Goal: Transaction & Acquisition: Download file/media

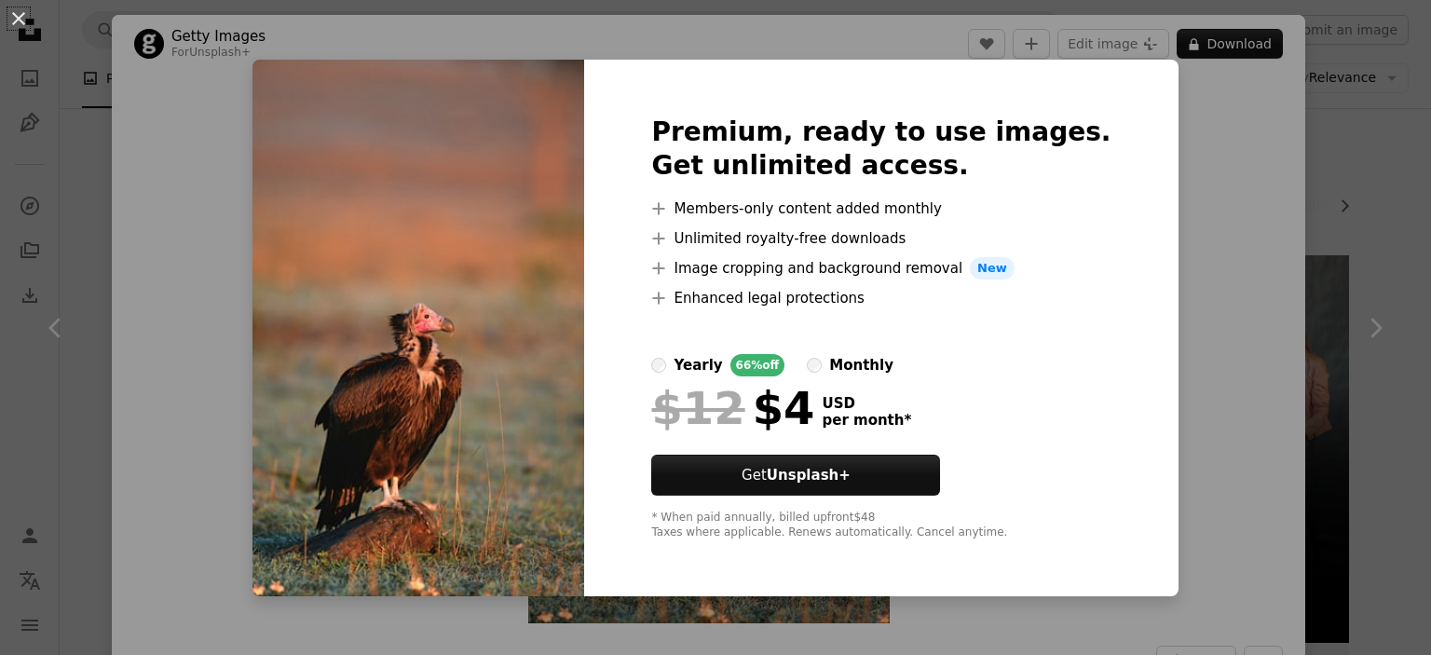
scroll to position [689, 0]
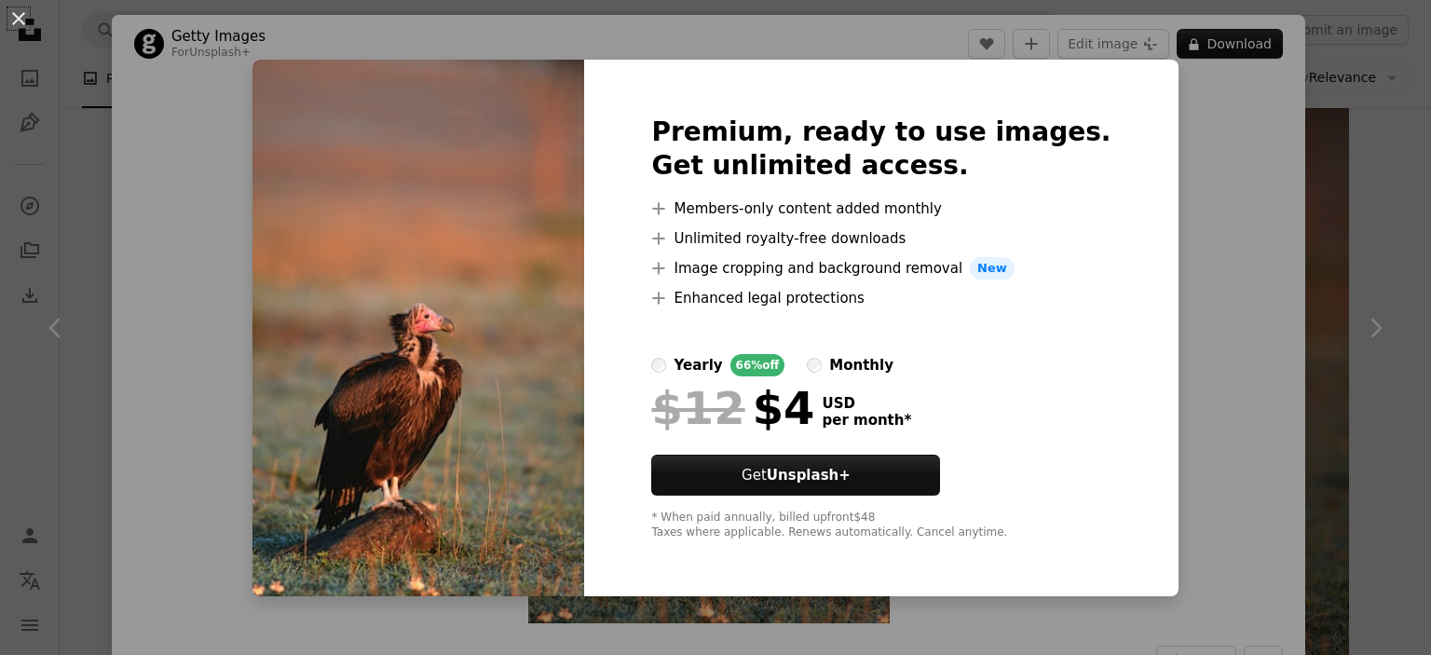
click at [1183, 450] on div "An X shape Premium, ready to use images. Get unlimited access. A plus sign Memb…" at bounding box center [715, 327] width 1431 height 655
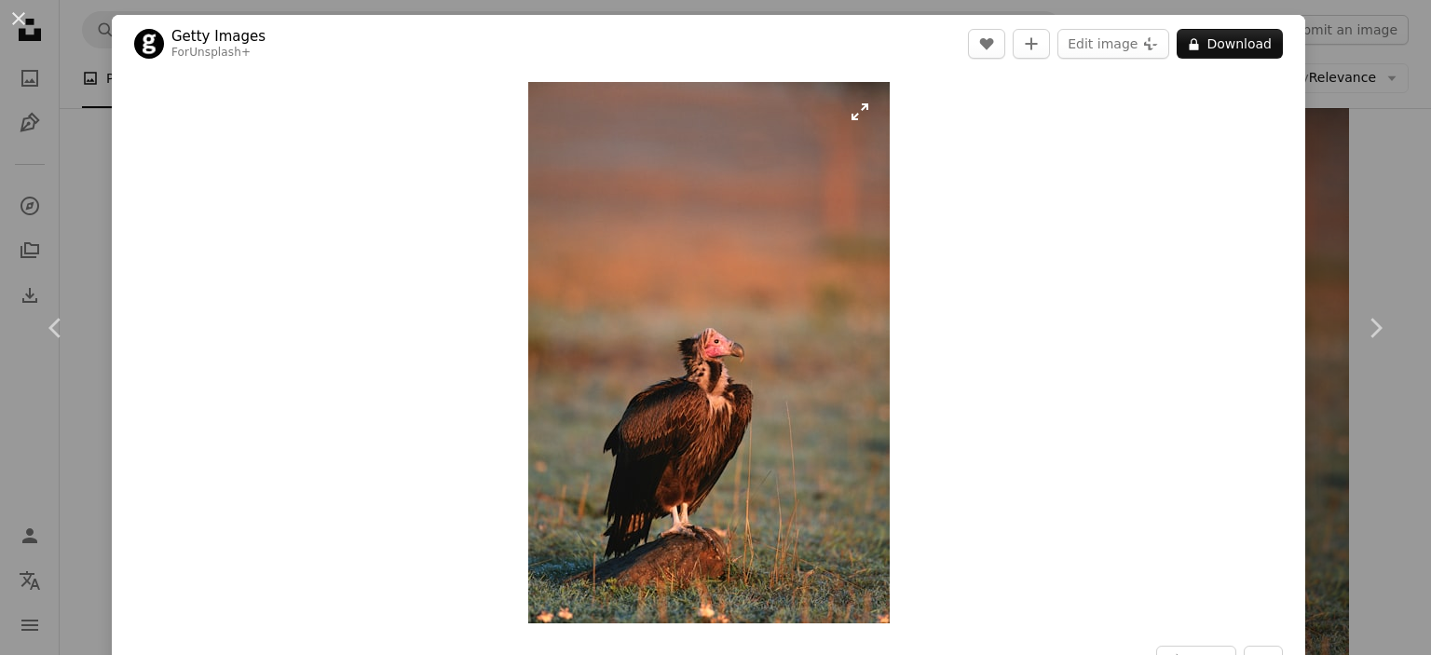
click at [766, 412] on img "Zoom in on this image" at bounding box center [709, 352] width 362 height 541
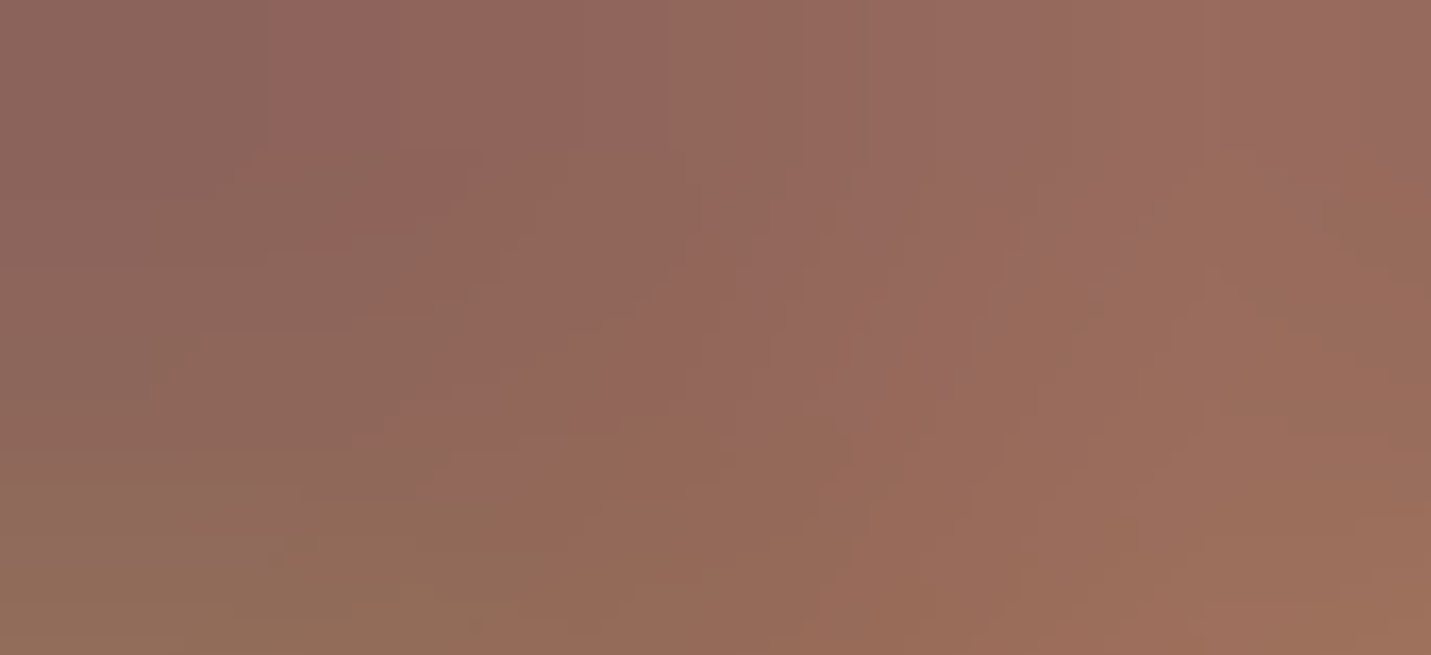
scroll to position [744, 0]
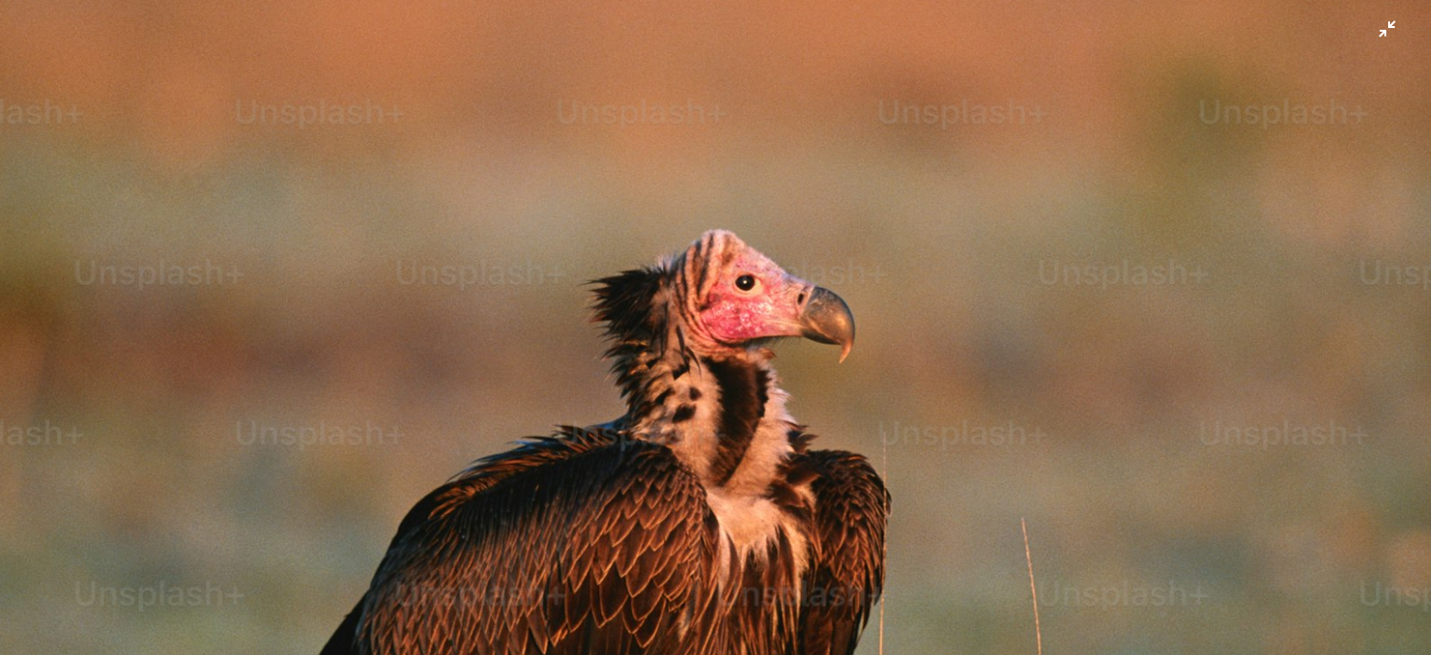
click at [1387, 39] on img "Zoom out on this image" at bounding box center [715, 327] width 1433 height 2144
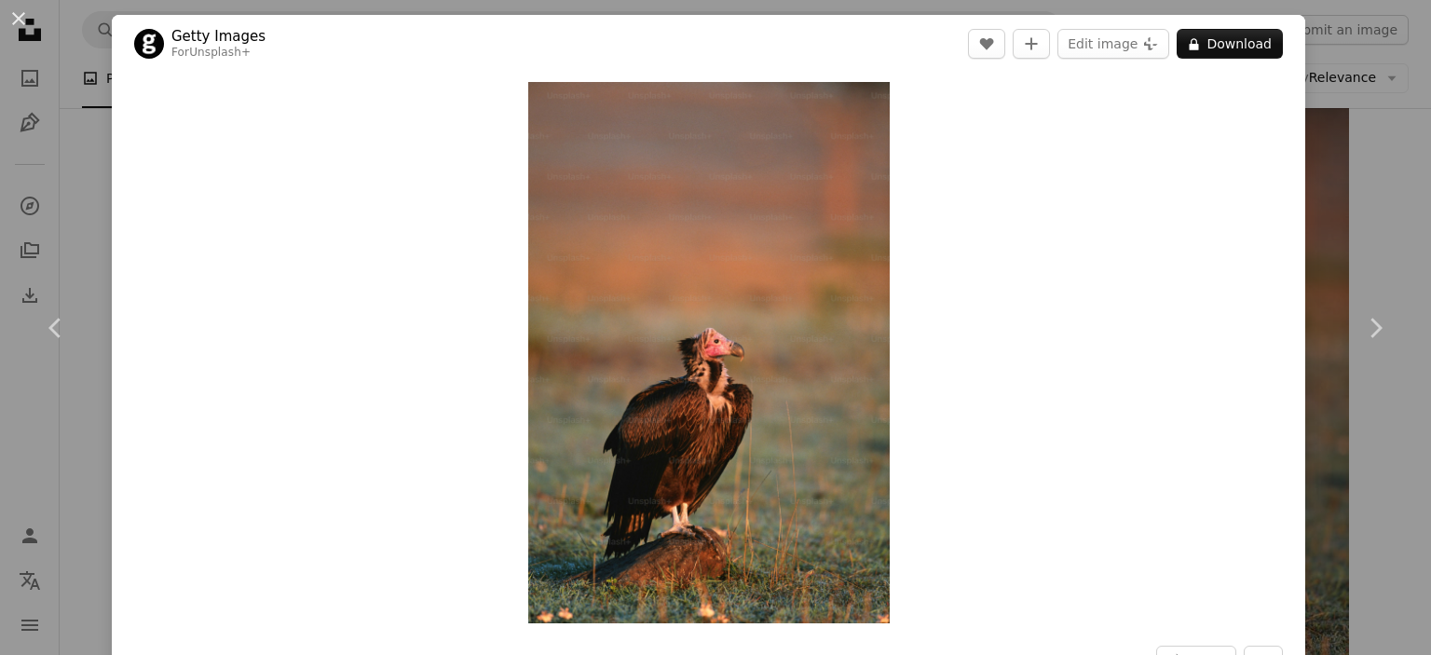
click at [69, 173] on div "An X shape Chevron left Chevron right Getty Images For Unsplash+ A heart A plus…" at bounding box center [715, 327] width 1431 height 655
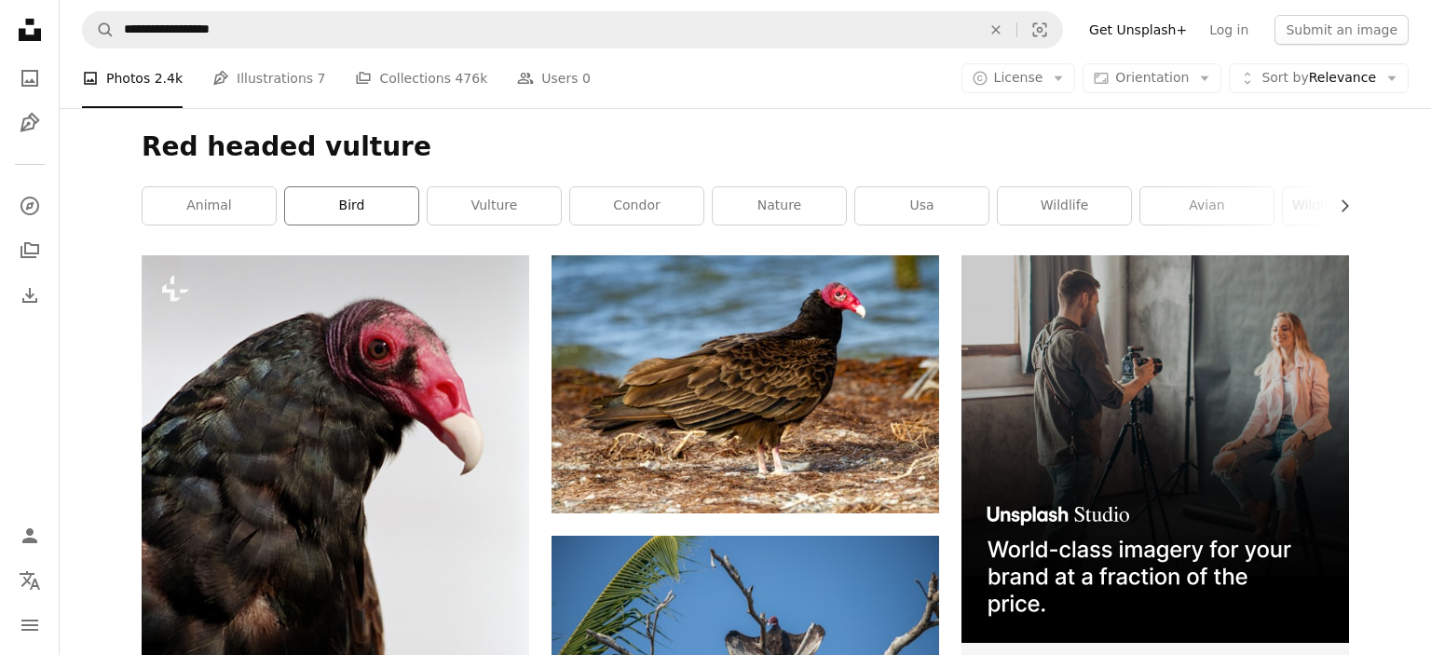
click at [342, 204] on link "bird" at bounding box center [351, 205] width 133 height 37
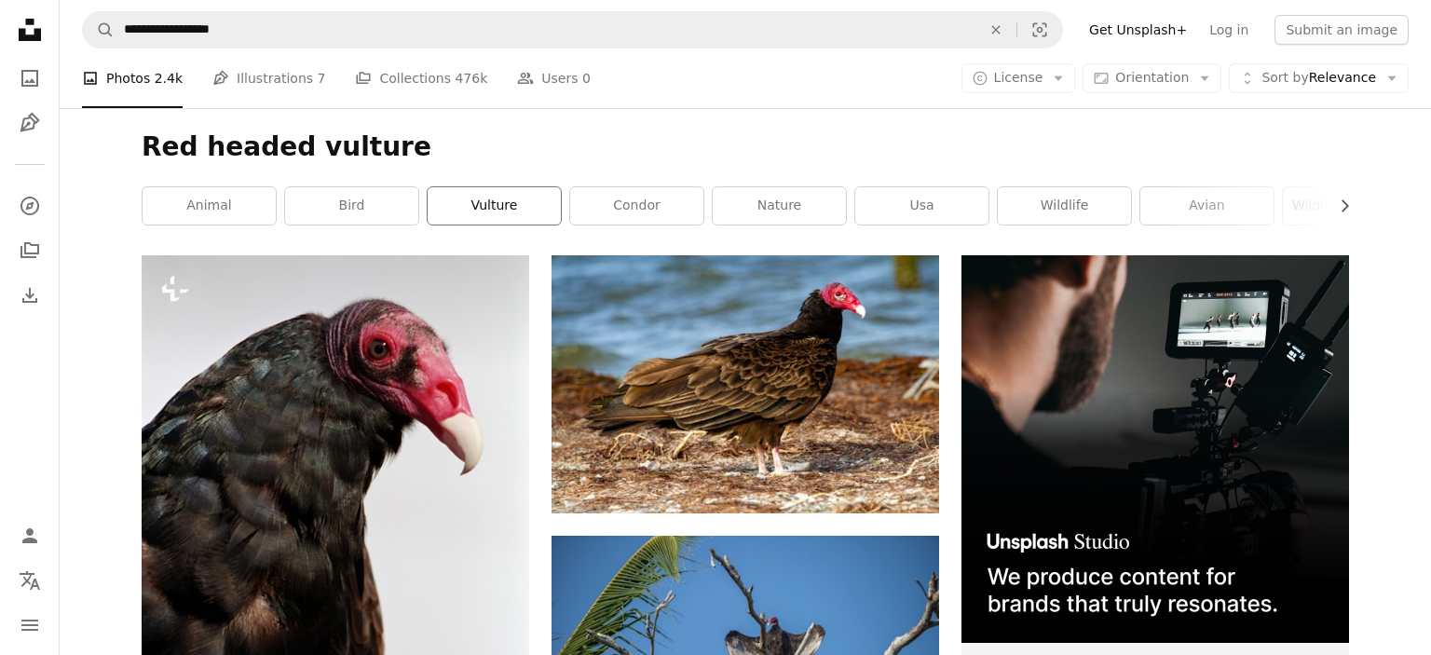
click at [468, 212] on link "vulture" at bounding box center [494, 205] width 133 height 37
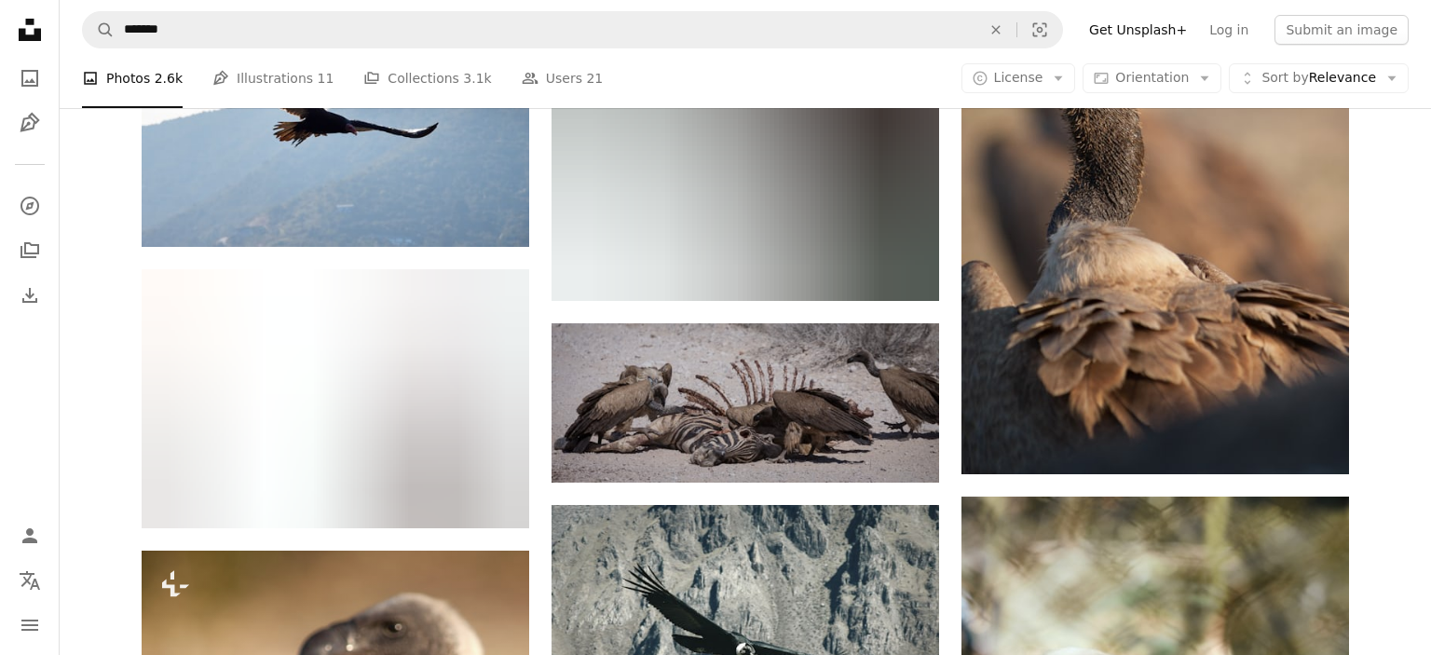
scroll to position [2854, 0]
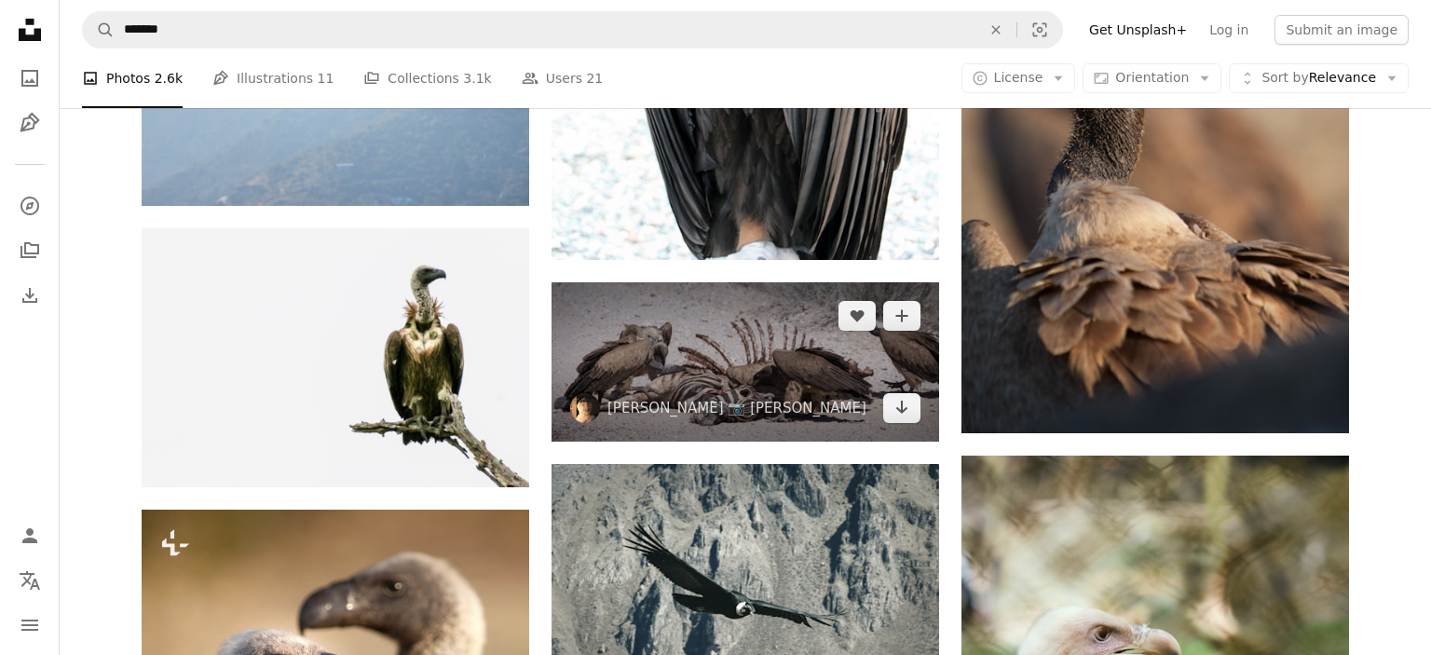
click at [798, 378] on img at bounding box center [746, 361] width 388 height 159
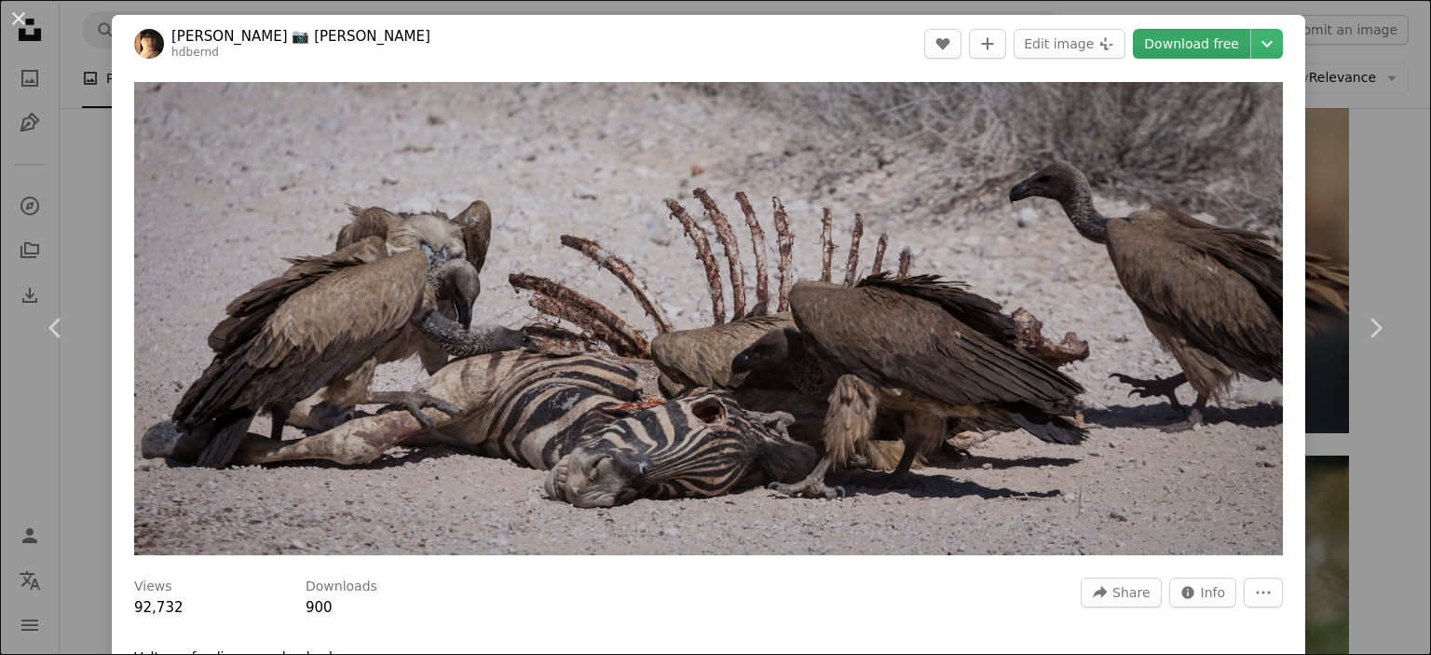
click at [1202, 47] on link "Download free" at bounding box center [1191, 44] width 117 height 30
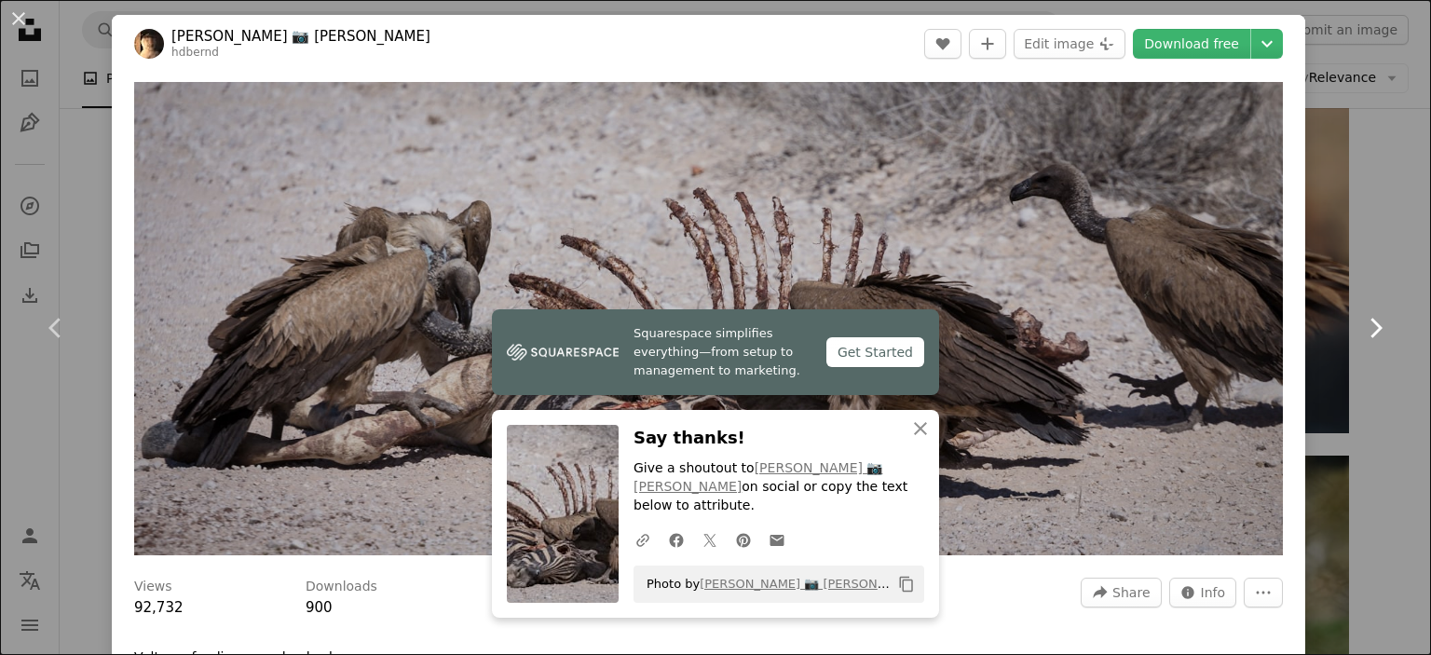
click at [1397, 263] on link "Chevron right" at bounding box center [1376, 328] width 112 height 179
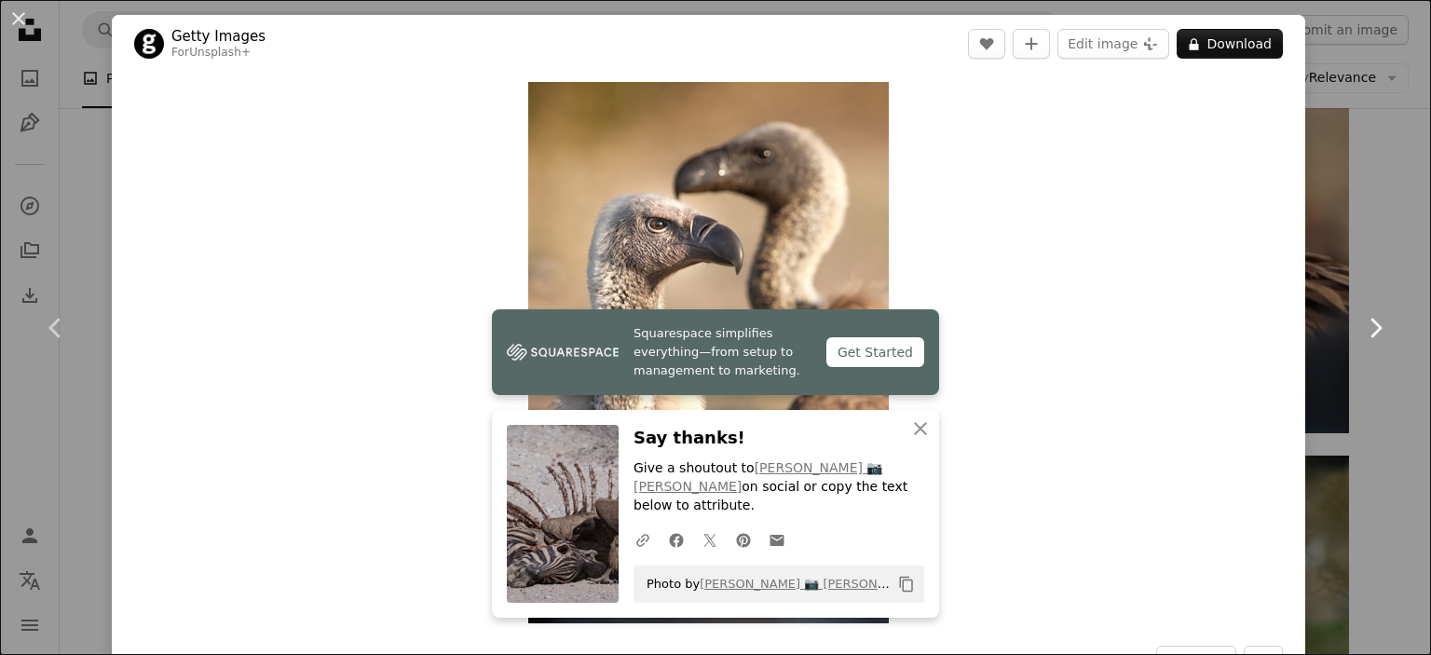
click at [1357, 278] on link "Chevron right" at bounding box center [1376, 328] width 112 height 179
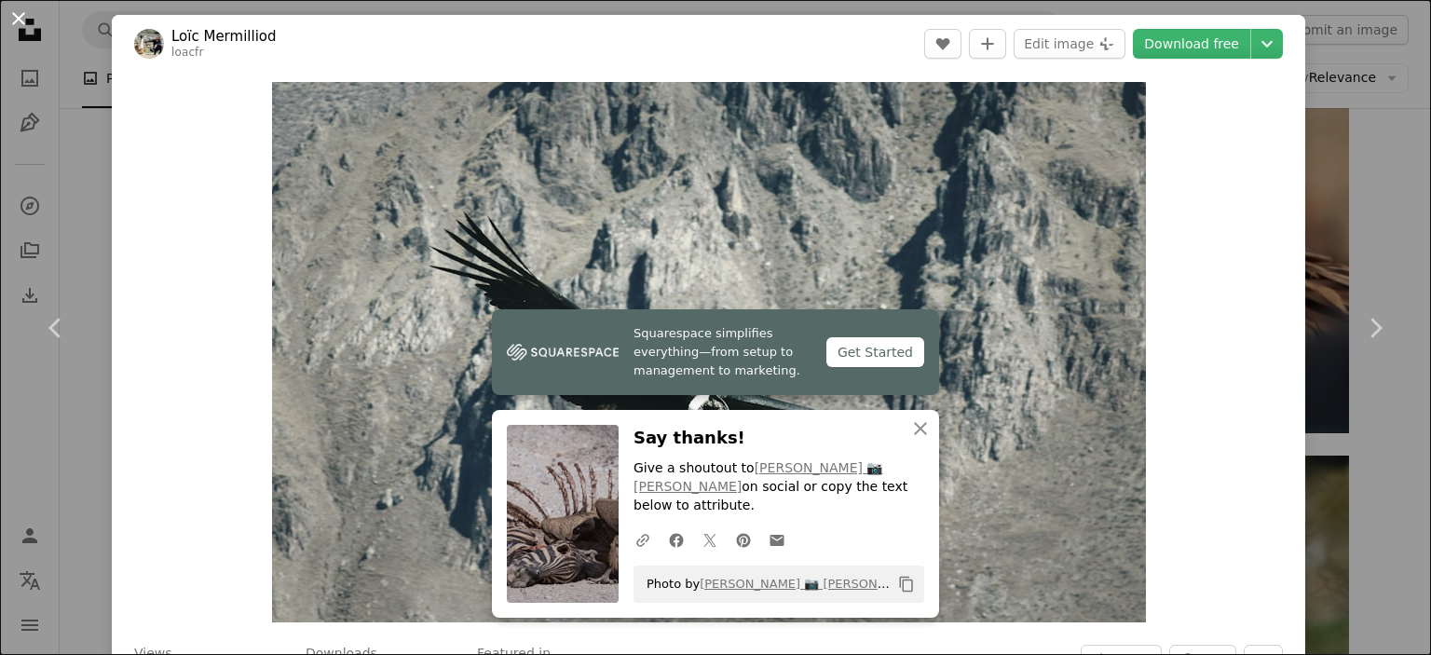
click at [15, 13] on button "An X shape" at bounding box center [18, 18] width 22 height 22
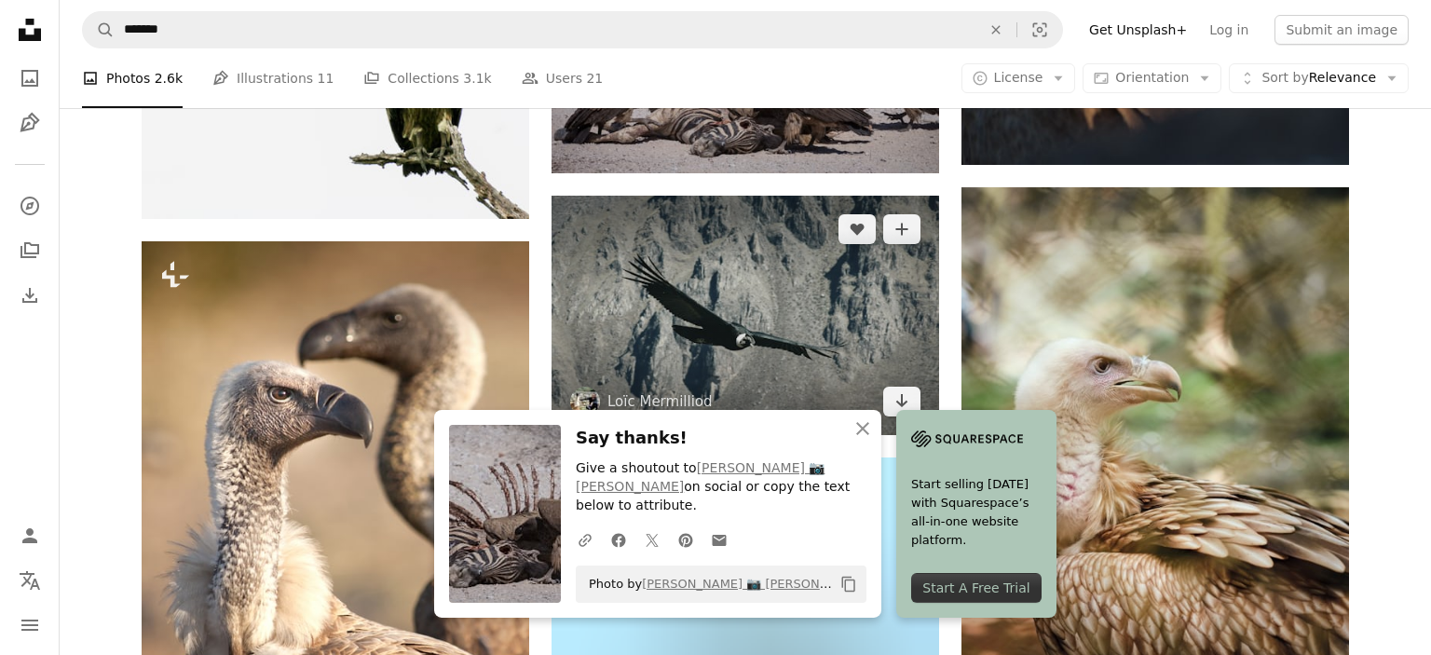
scroll to position [3149, 0]
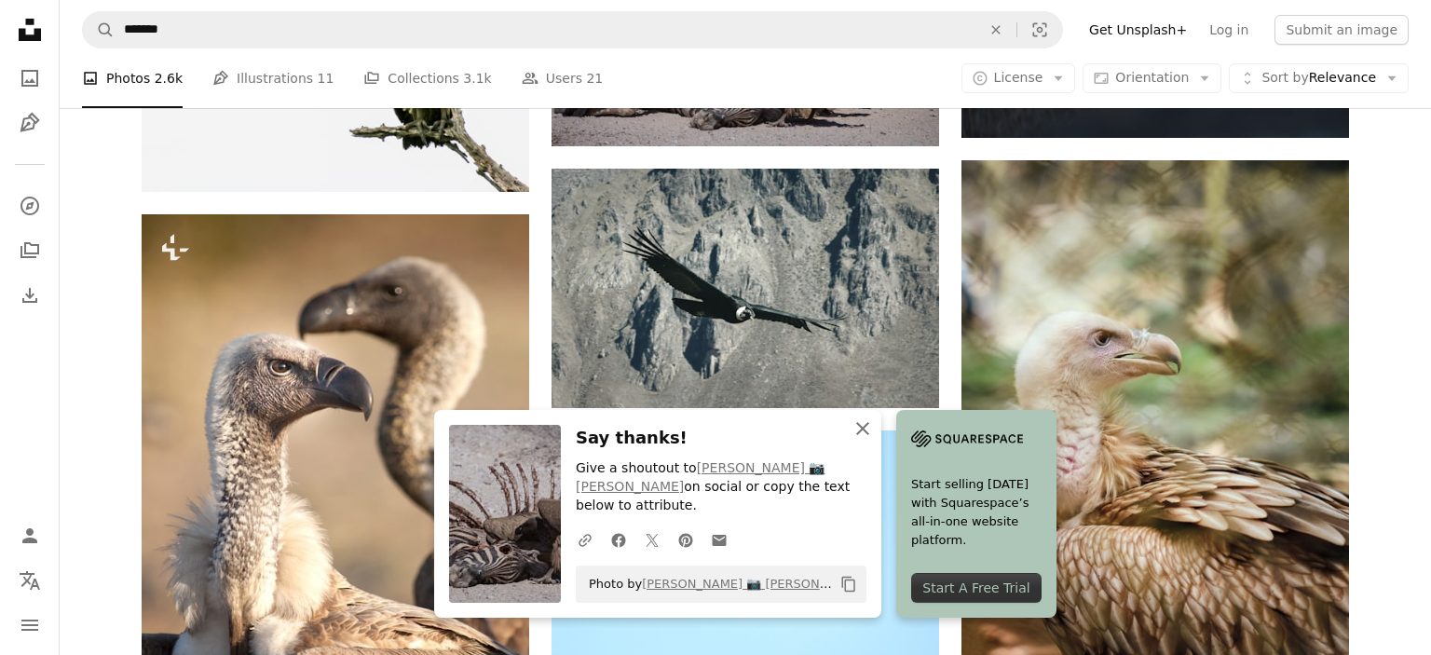
click at [865, 435] on icon "button" at bounding box center [862, 428] width 13 height 13
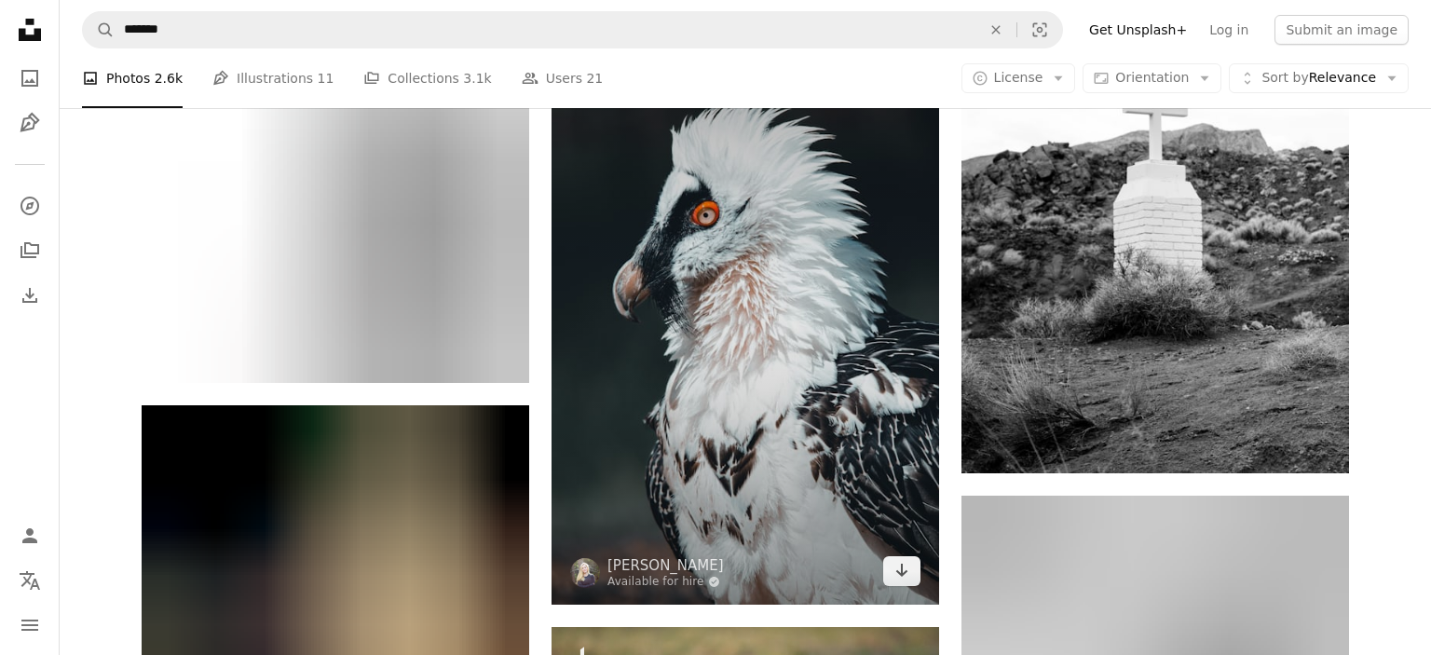
scroll to position [5018, 0]
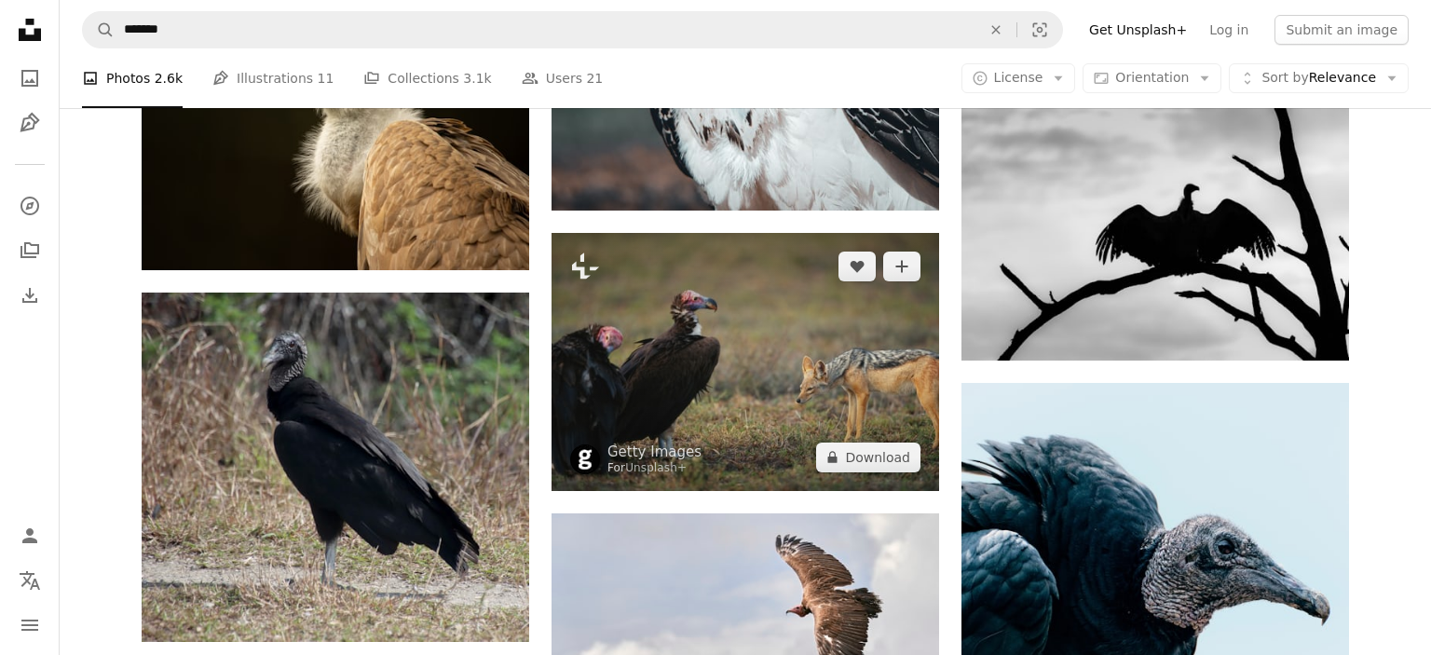
click at [825, 437] on img at bounding box center [746, 361] width 388 height 257
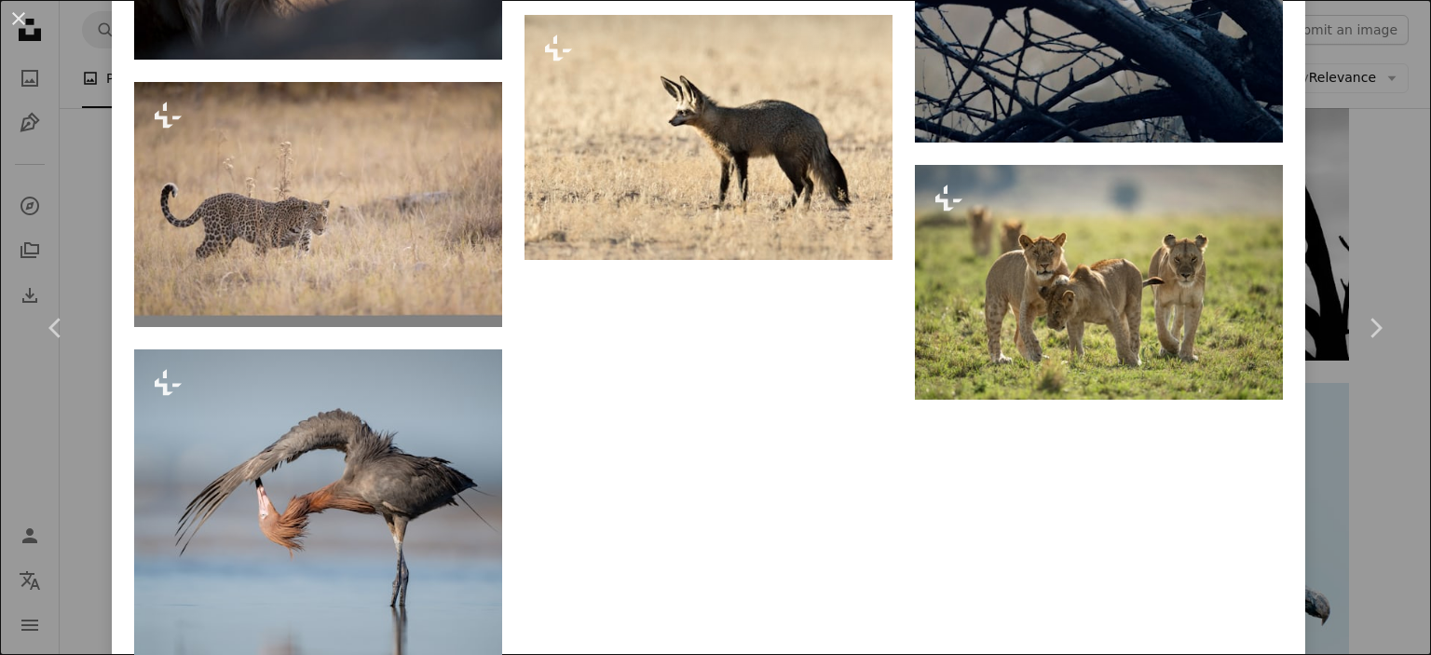
scroll to position [5368, 0]
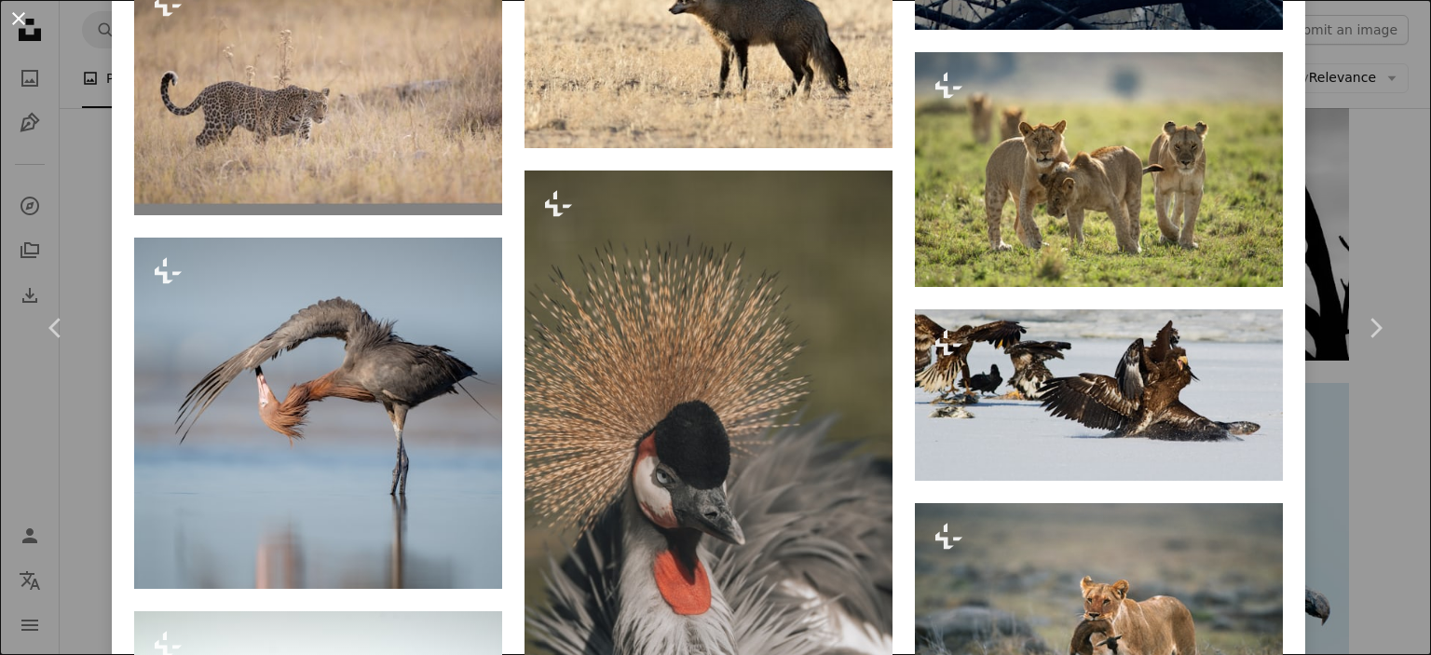
click at [17, 13] on button "An X shape" at bounding box center [18, 18] width 22 height 22
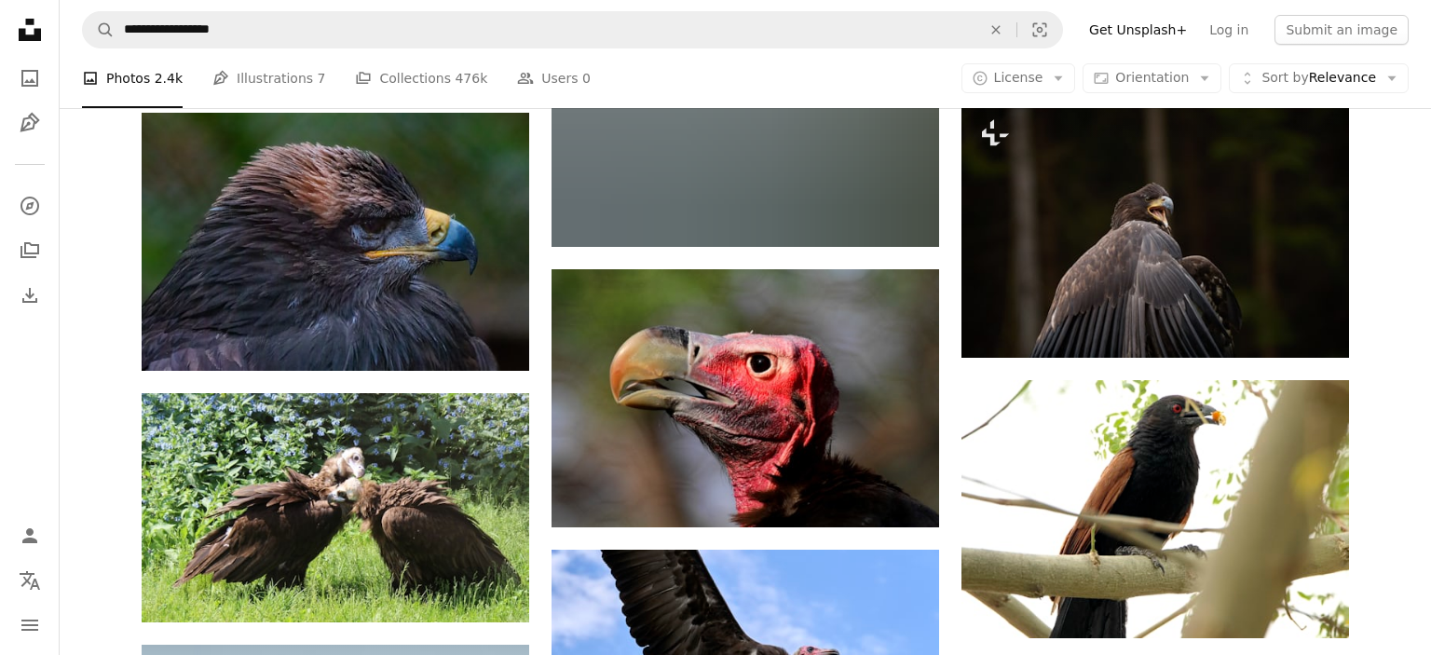
scroll to position [20067, 0]
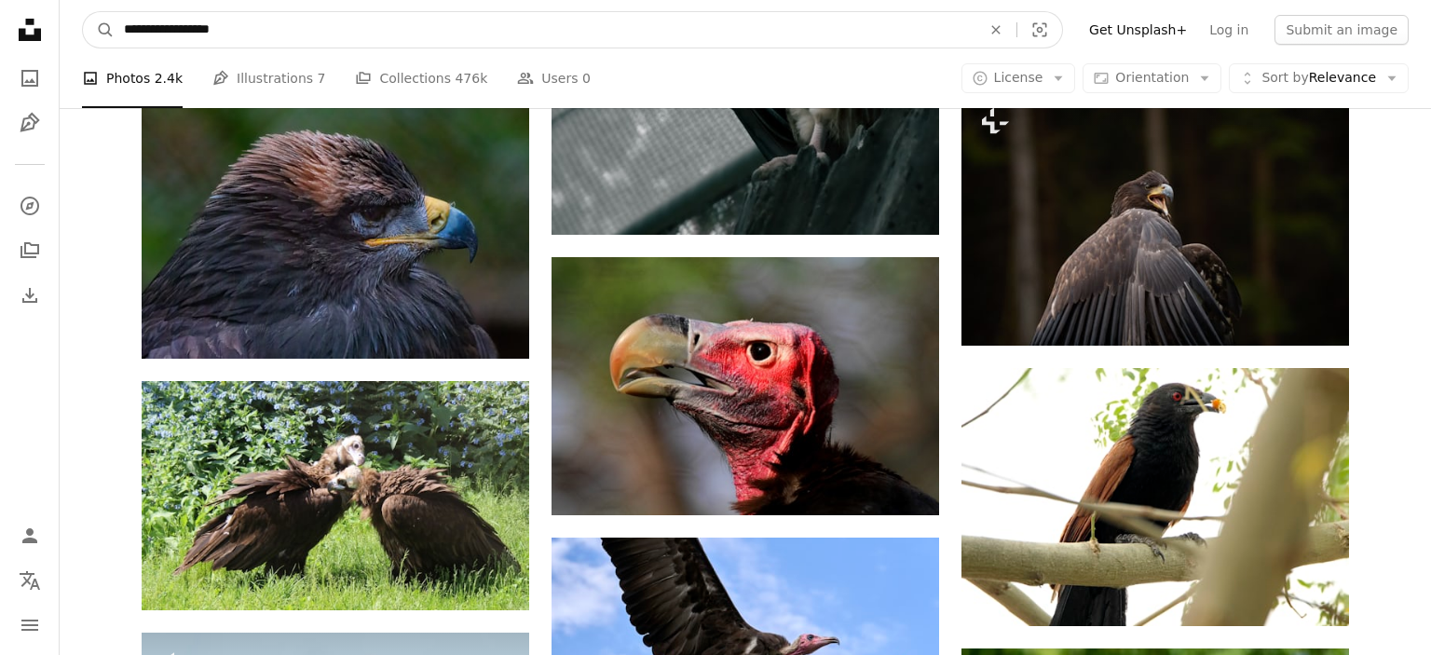
drag, startPoint x: 116, startPoint y: 32, endPoint x: 236, endPoint y: 27, distance: 119.4
click at [236, 27] on input "**********" at bounding box center [545, 29] width 861 height 35
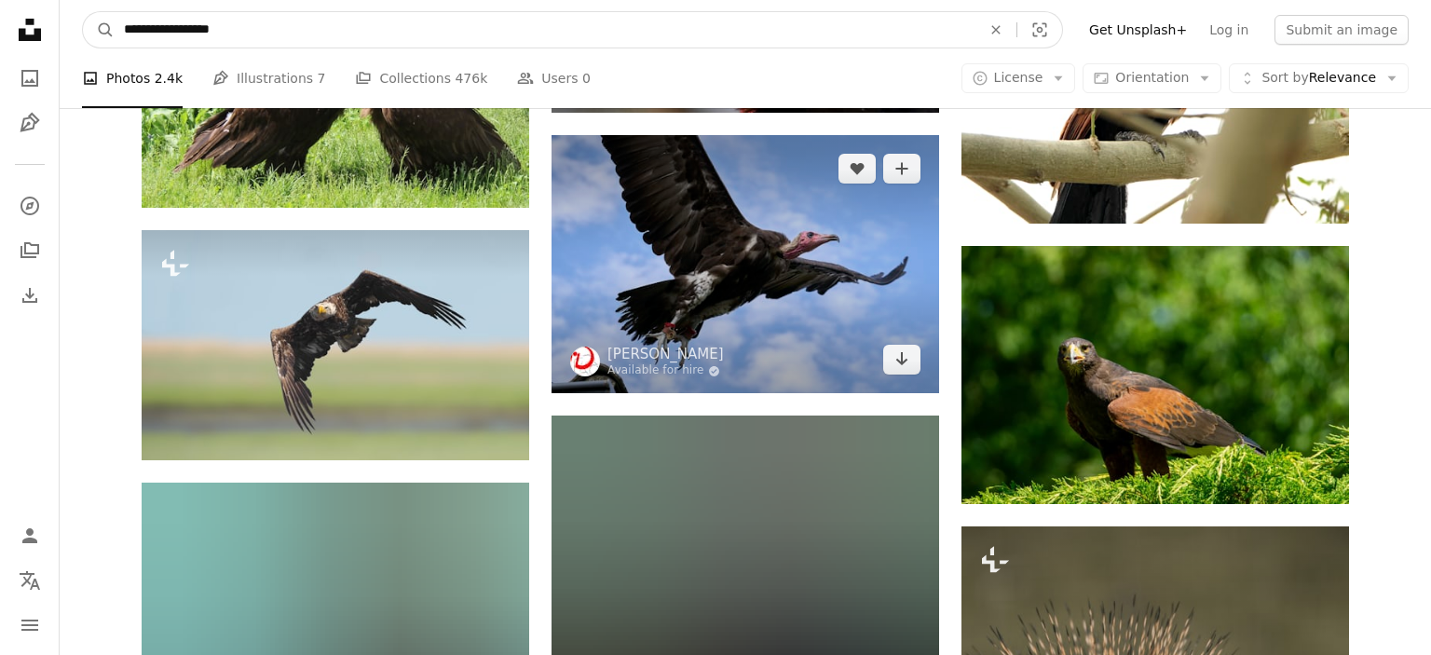
scroll to position [20461, 0]
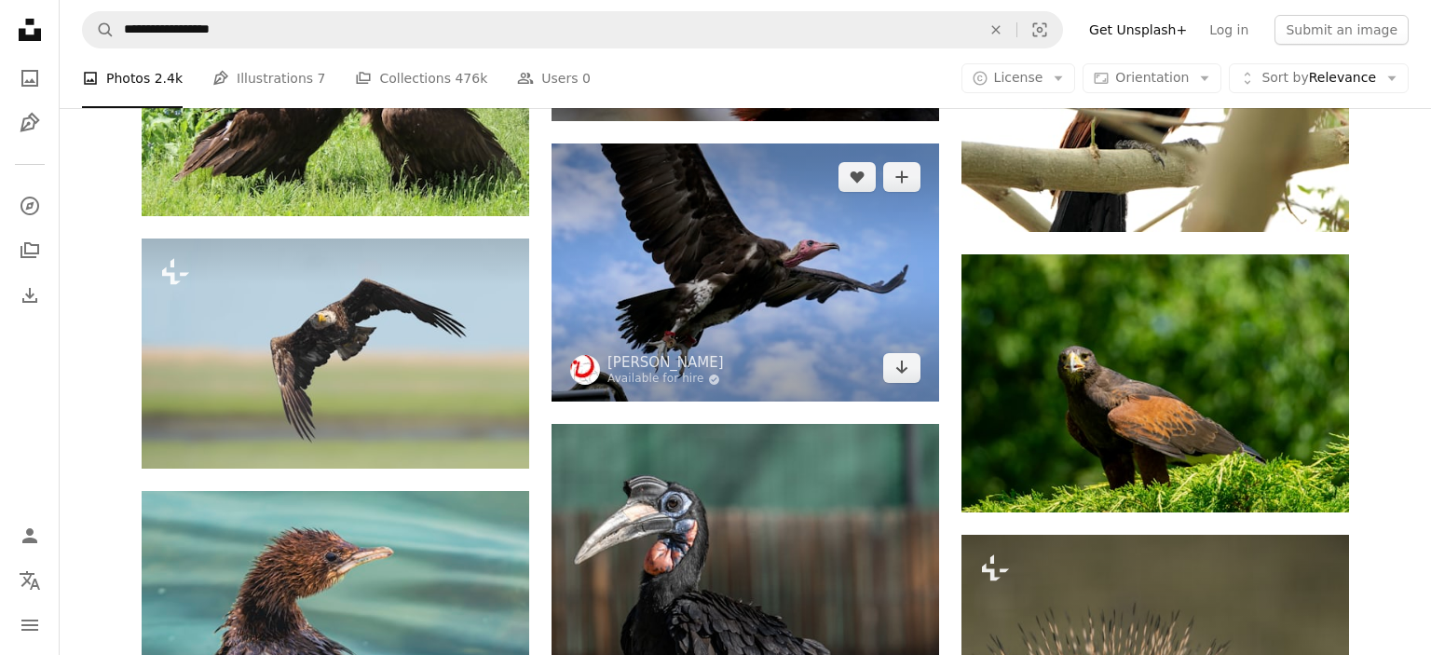
click at [760, 280] on img at bounding box center [746, 273] width 388 height 258
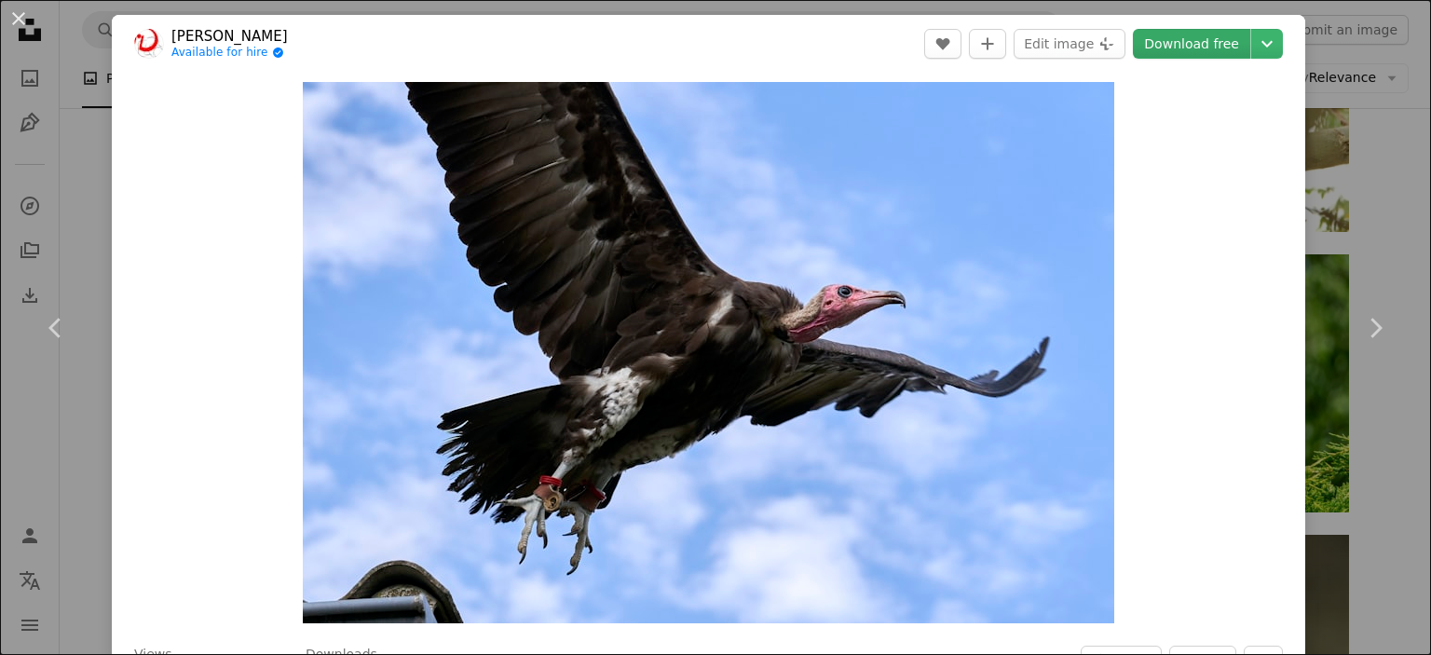
click at [1205, 38] on link "Download free" at bounding box center [1191, 44] width 117 height 30
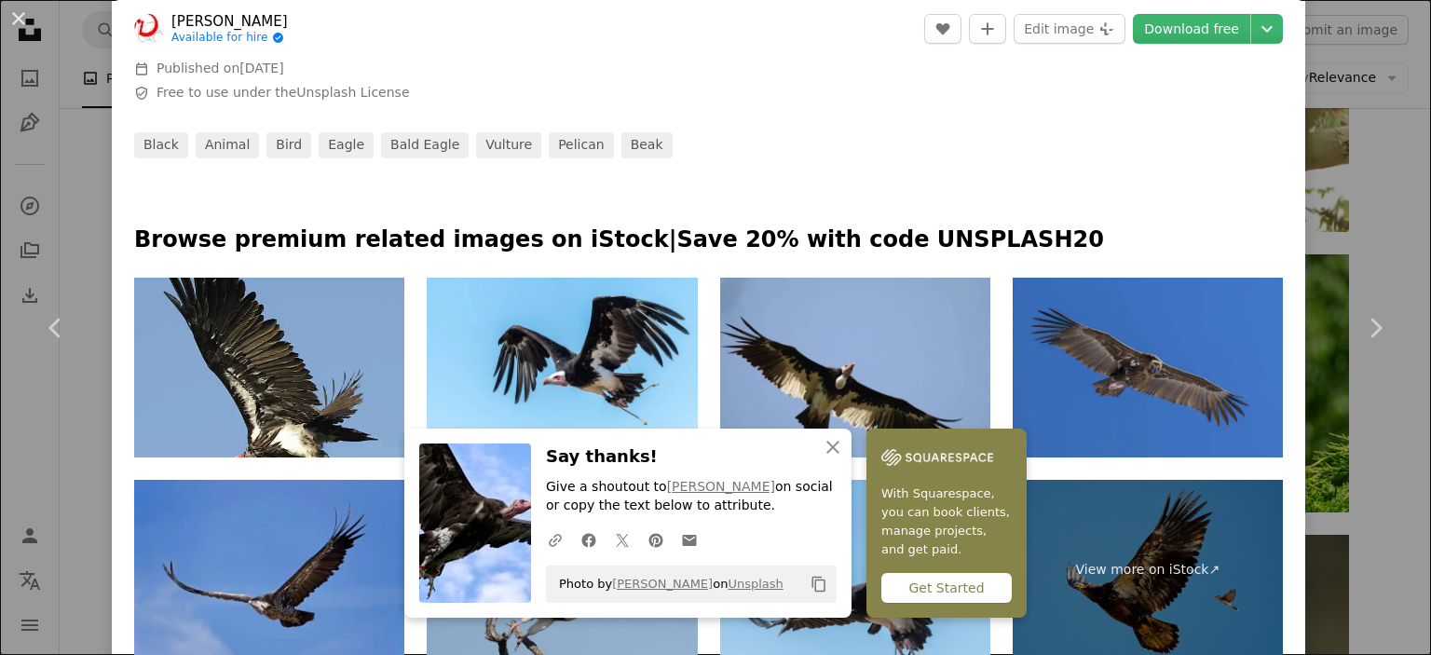
scroll to position [641, 0]
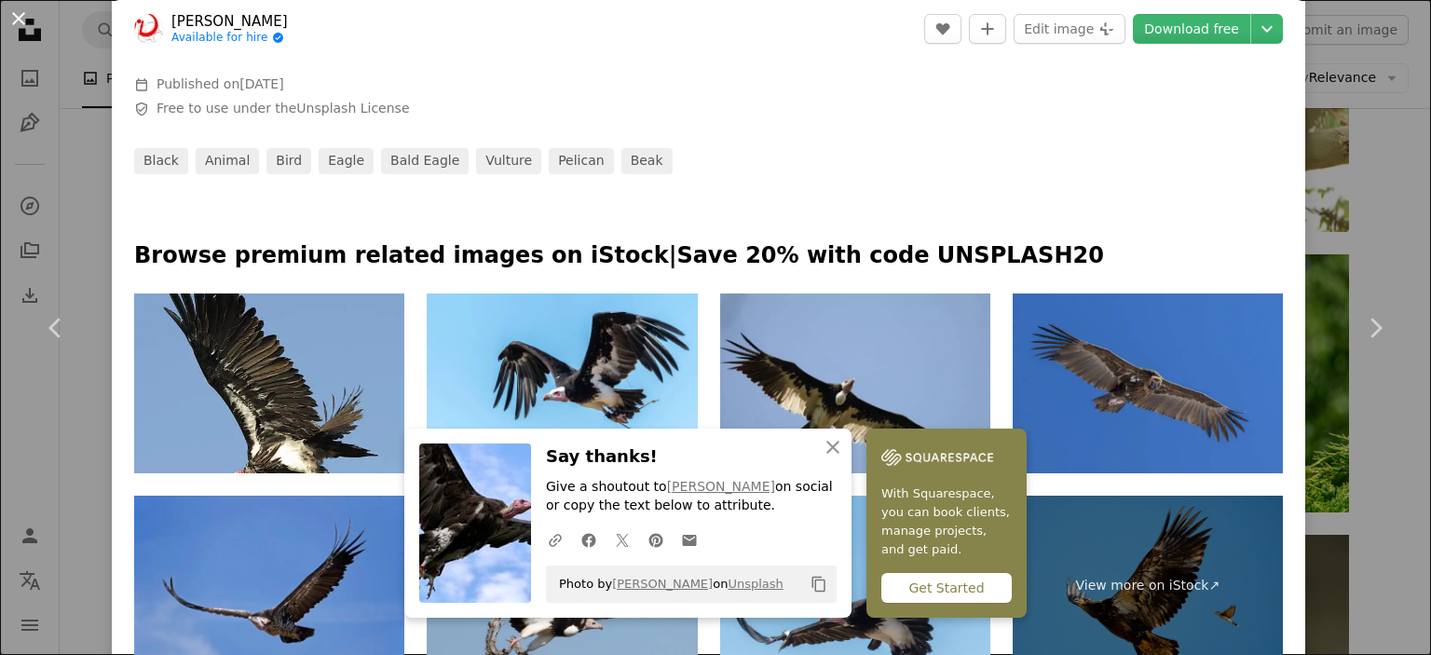
click at [9, 21] on button "An X shape" at bounding box center [18, 18] width 22 height 22
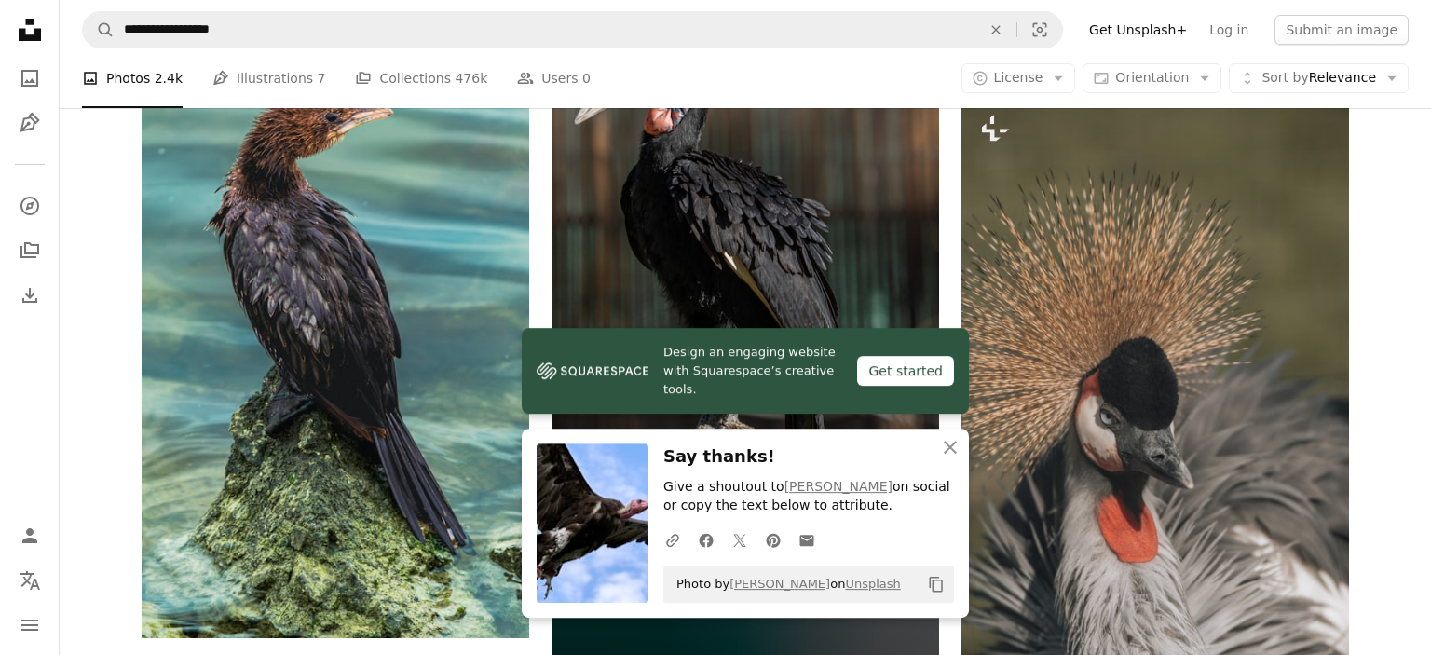
scroll to position [20902, 0]
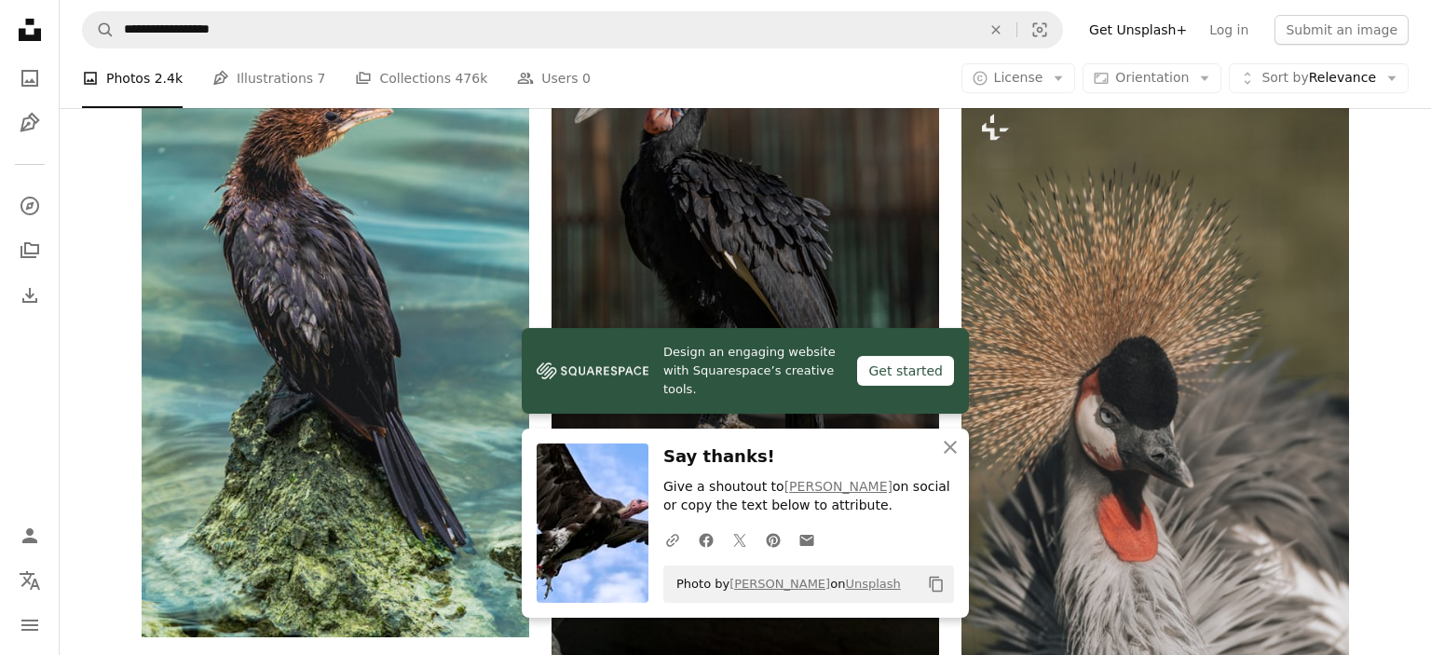
click at [923, 333] on img at bounding box center [746, 254] width 388 height 542
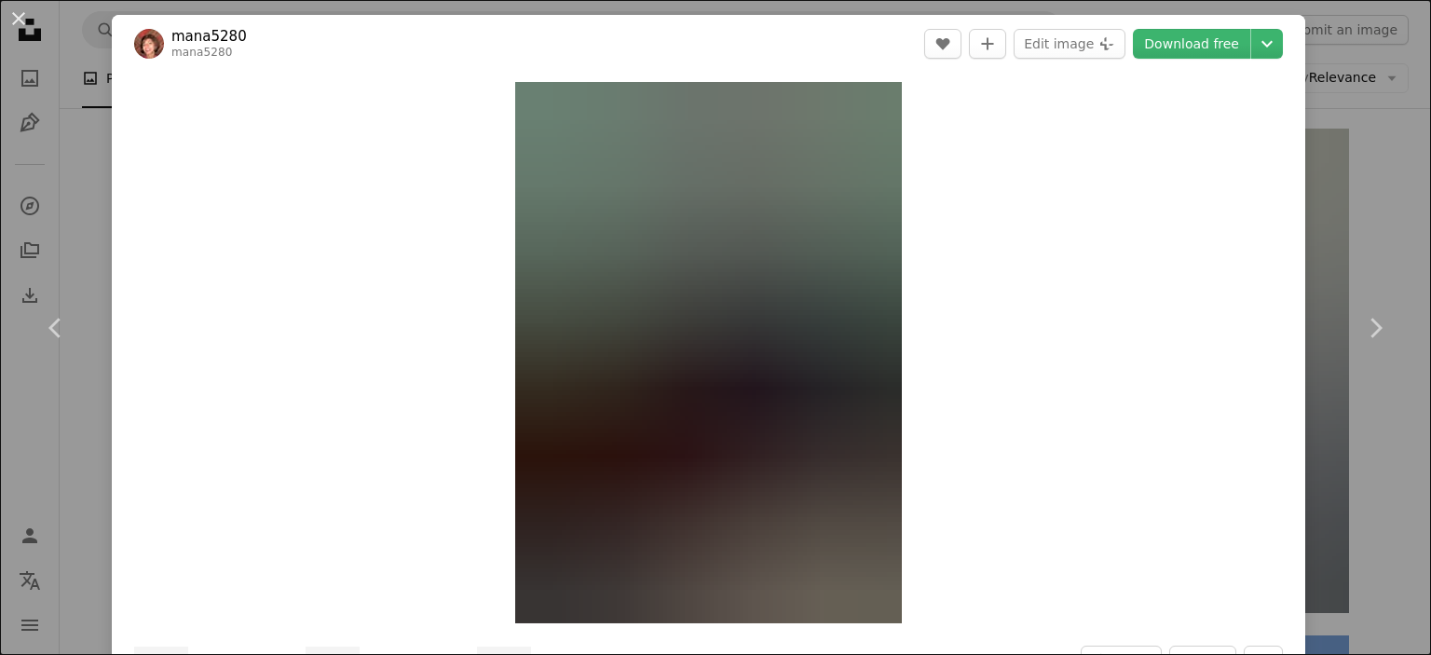
scroll to position [21642, 0]
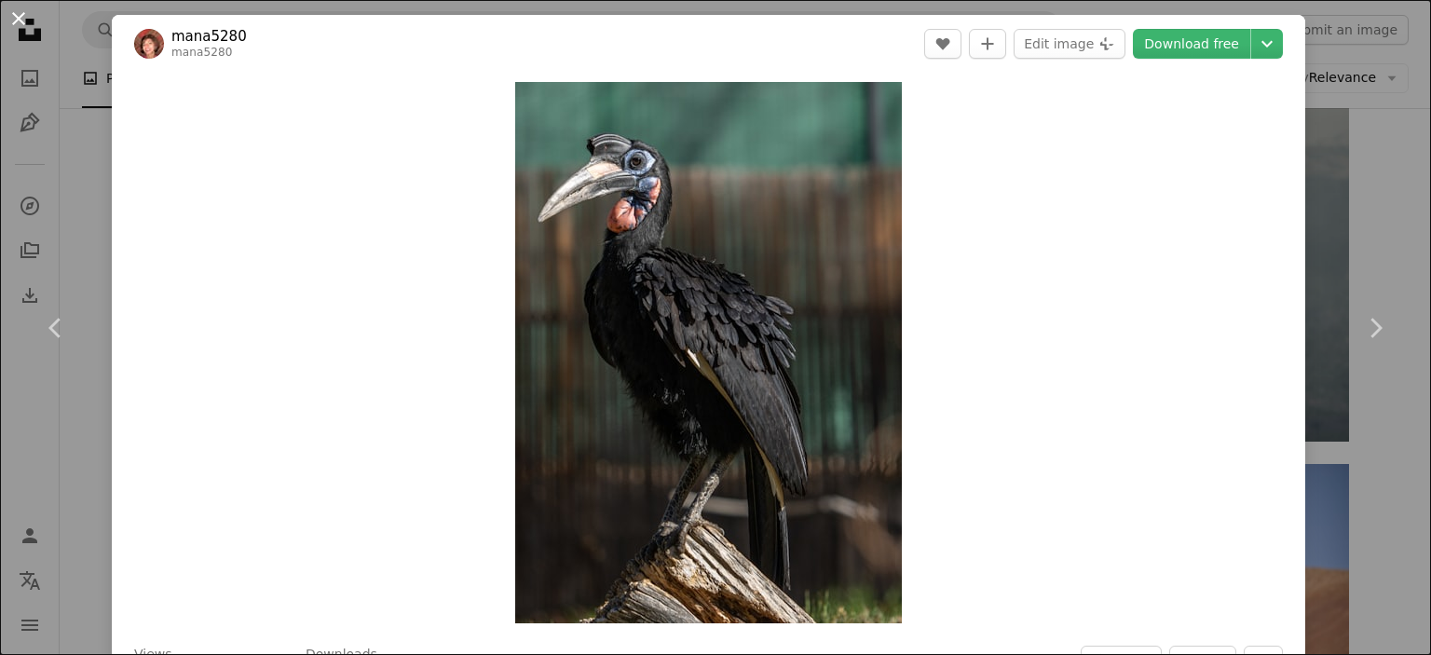
click at [22, 24] on button "An X shape" at bounding box center [18, 18] width 22 height 22
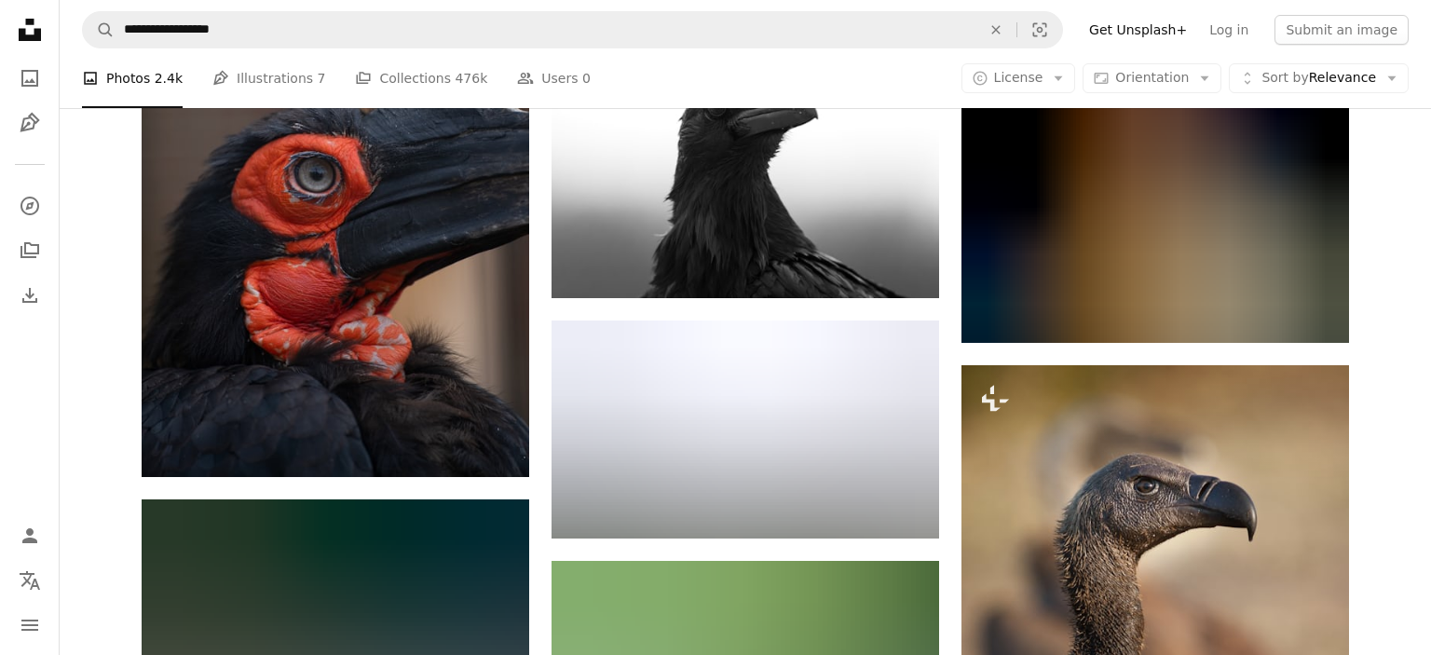
scroll to position [9447, 0]
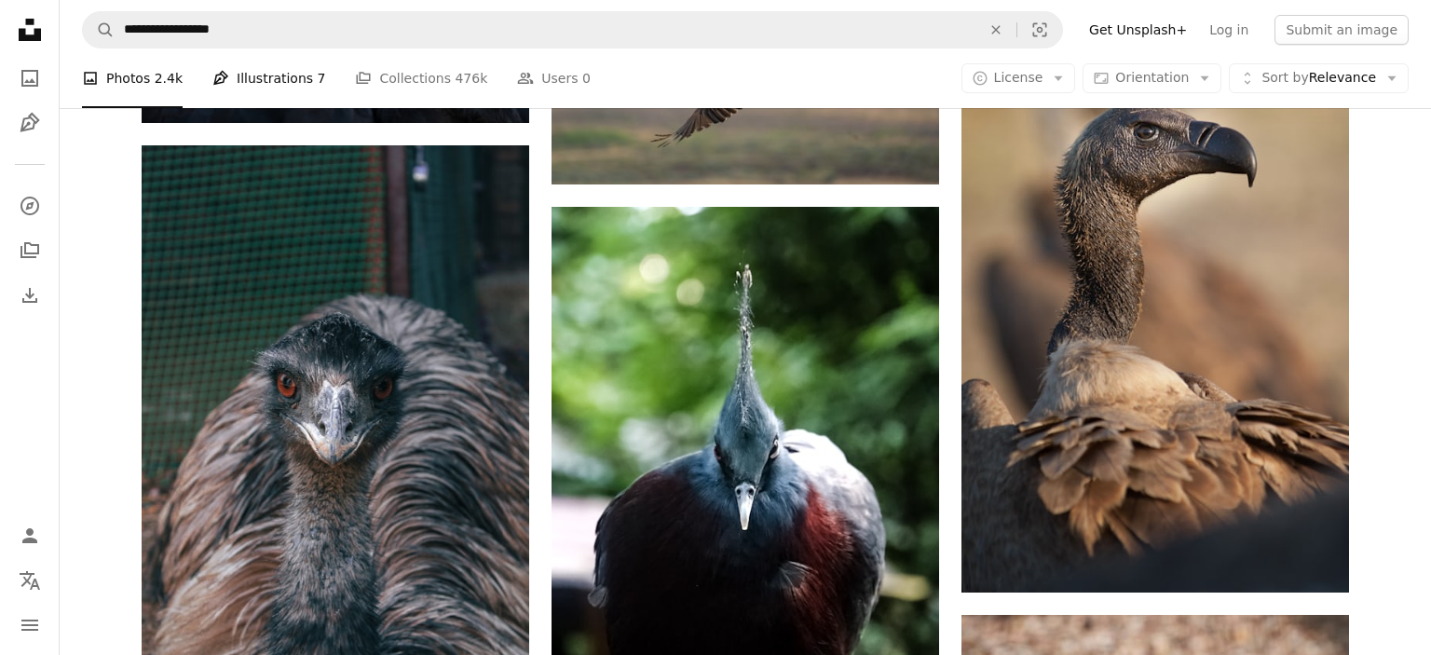
click at [226, 84] on link "Pen Tool Illustrations 7" at bounding box center [268, 78] width 113 height 60
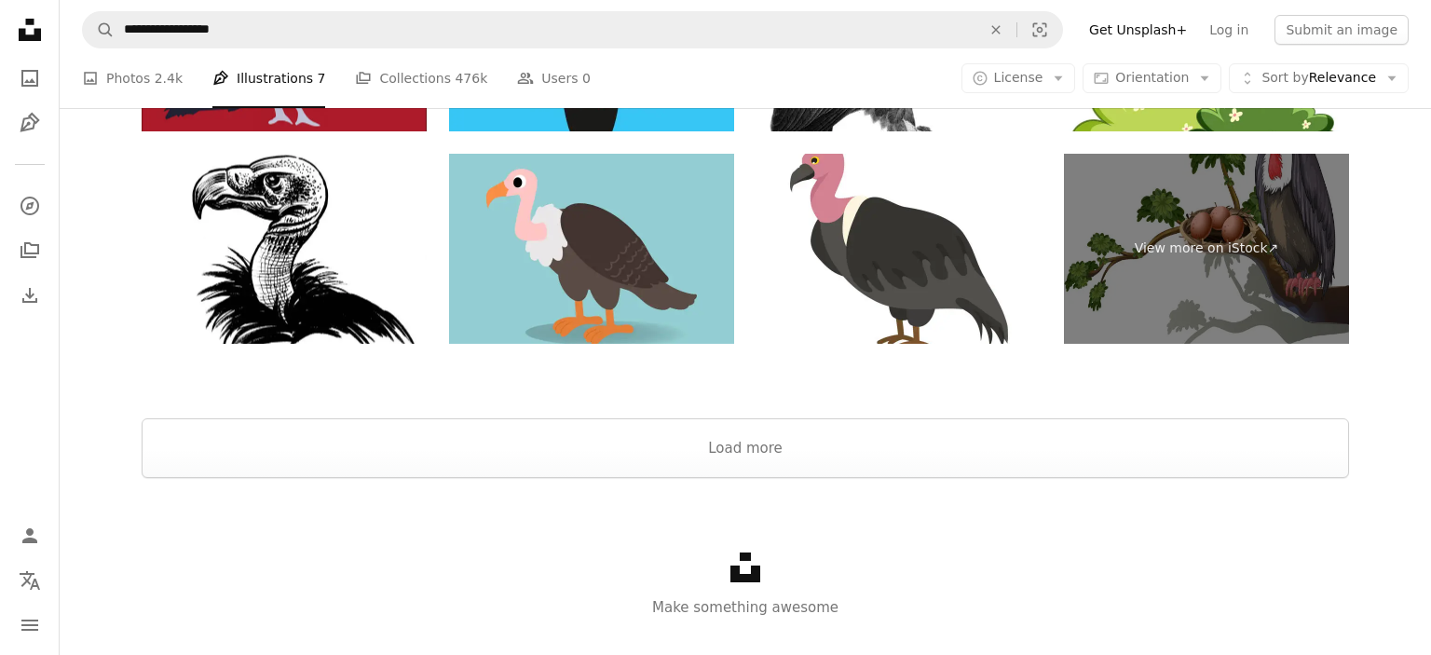
scroll to position [3640, 0]
